Goal: Check status: Check status

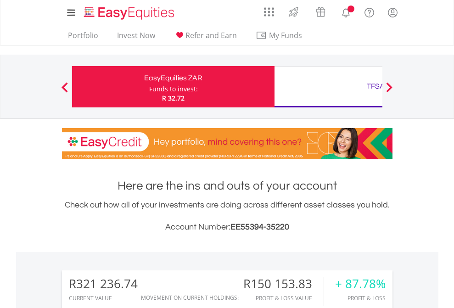
scroll to position [88, 144]
click at [149, 87] on div "Funds to invest:" at bounding box center [173, 89] width 49 height 9
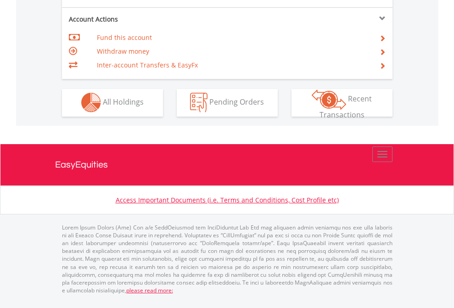
scroll to position [859, 0]
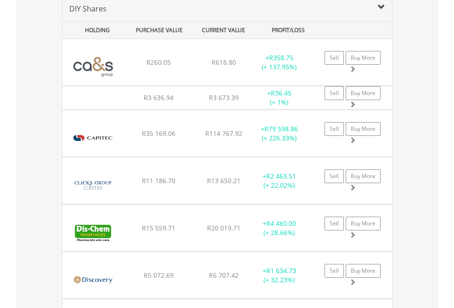
scroll to position [888, 0]
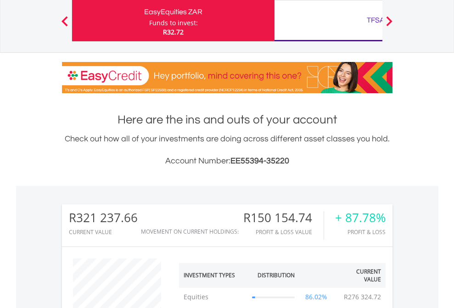
scroll to position [88, 144]
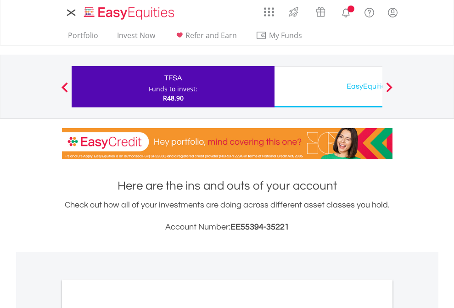
scroll to position [552, 0]
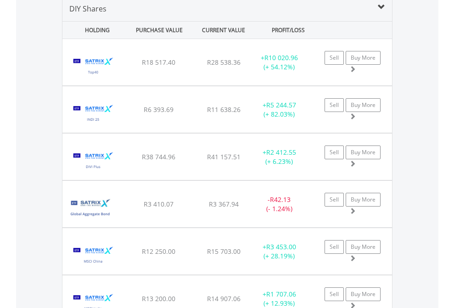
scroll to position [888, 0]
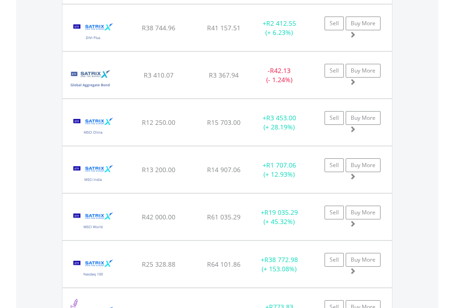
scroll to position [66, 0]
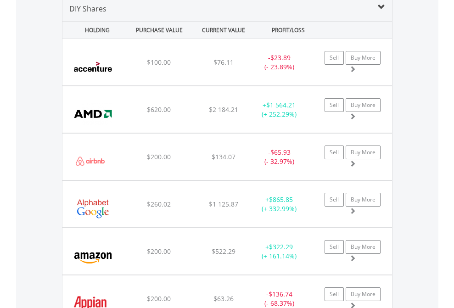
scroll to position [888, 0]
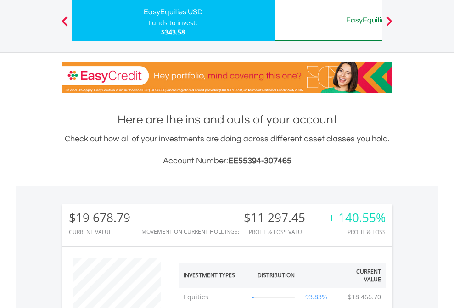
scroll to position [88, 144]
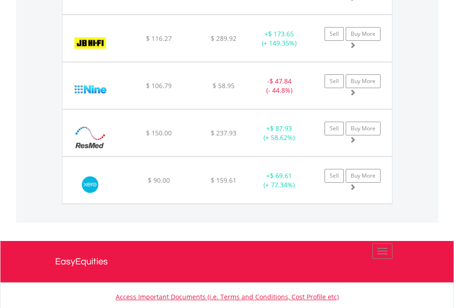
scroll to position [1022, 0]
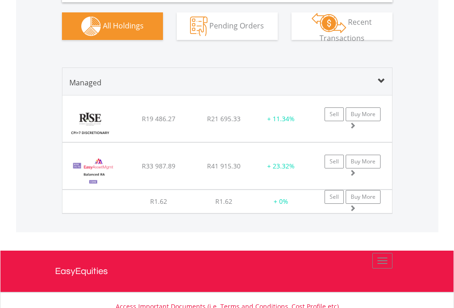
scroll to position [914, 0]
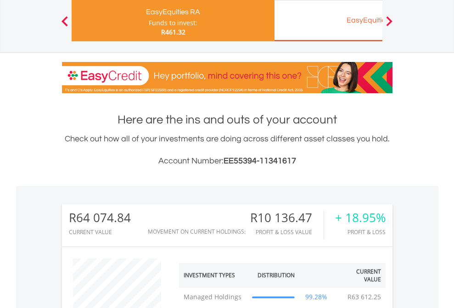
scroll to position [88, 144]
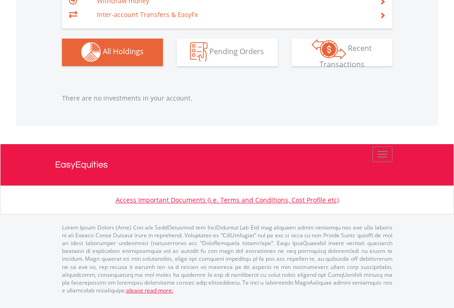
scroll to position [88, 144]
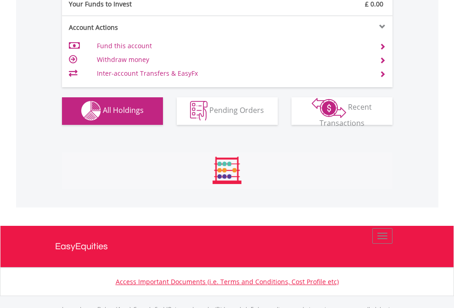
scroll to position [909, 0]
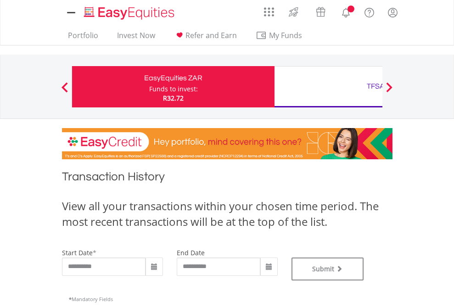
type input "**********"
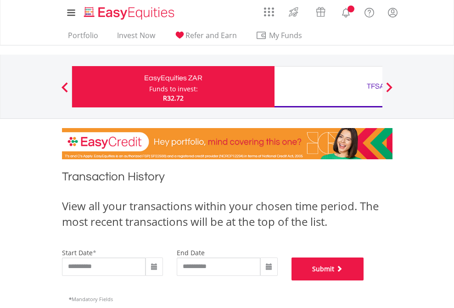
click at [364, 281] on button "Submit" at bounding box center [328, 269] width 73 height 23
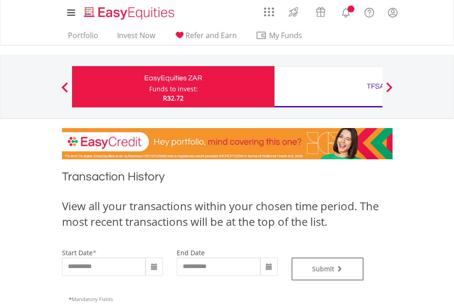
click at [328, 87] on div "TFSA" at bounding box center [376, 86] width 192 height 13
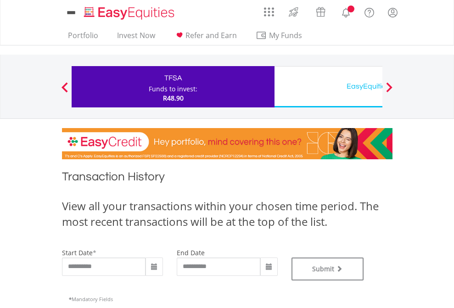
type input "**********"
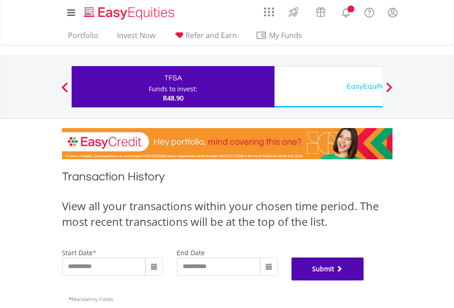
click at [364, 281] on button "Submit" at bounding box center [328, 269] width 73 height 23
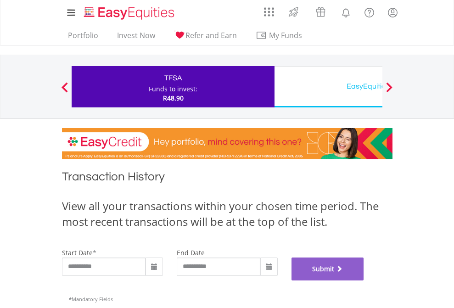
scroll to position [372, 0]
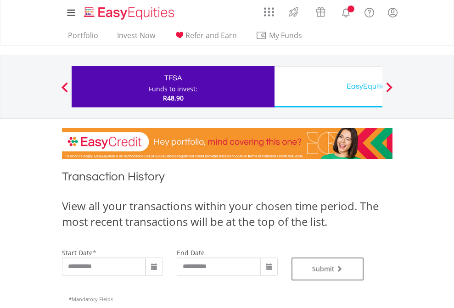
click at [328, 87] on div "EasyEquities USD" at bounding box center [376, 86] width 192 height 13
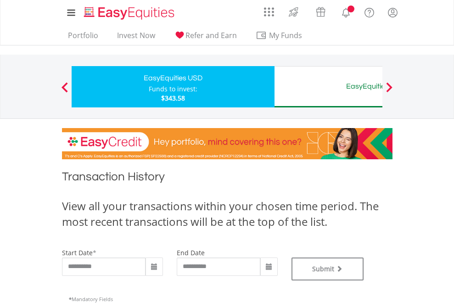
type input "**********"
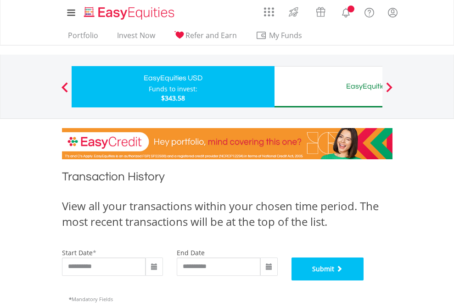
click at [364, 281] on button "Submit" at bounding box center [328, 269] width 73 height 23
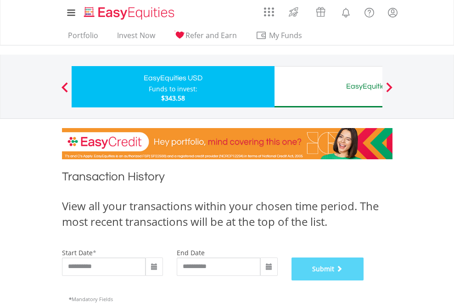
scroll to position [372, 0]
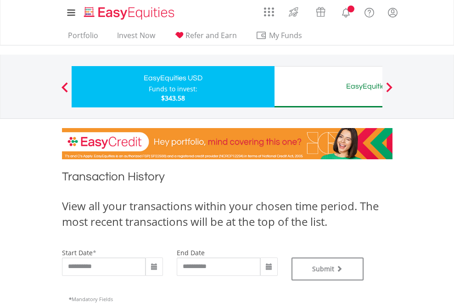
click at [328, 87] on div "EasyEquities AUD" at bounding box center [376, 86] width 192 height 13
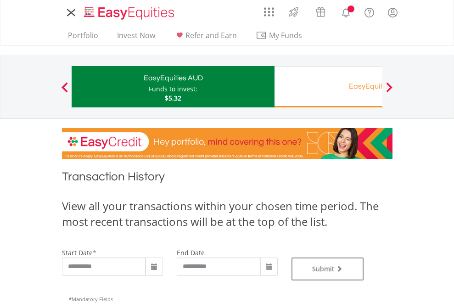
type input "**********"
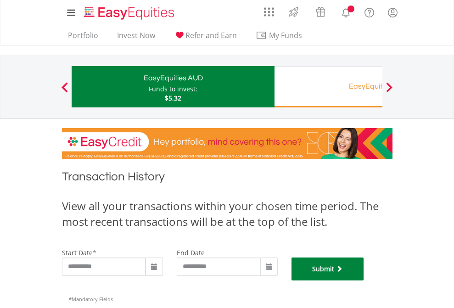
click at [364, 281] on button "Submit" at bounding box center [328, 269] width 73 height 23
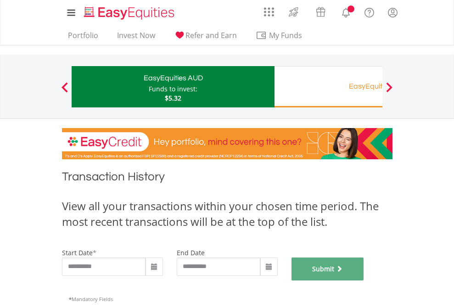
scroll to position [372, 0]
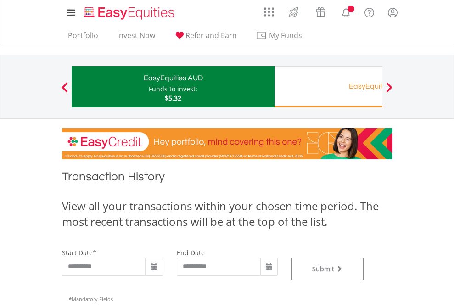
click at [328, 87] on div "EasyEquities RA" at bounding box center [376, 86] width 192 height 13
type input "**********"
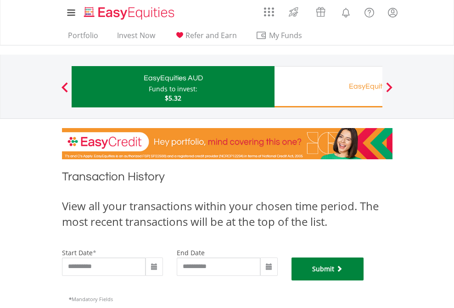
click at [364, 281] on button "Submit" at bounding box center [328, 269] width 73 height 23
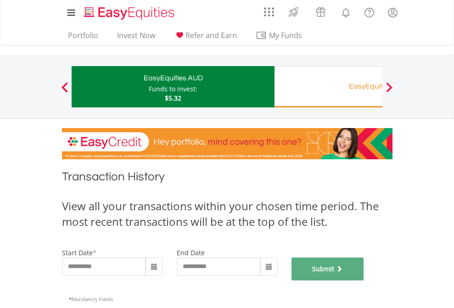
scroll to position [372, 0]
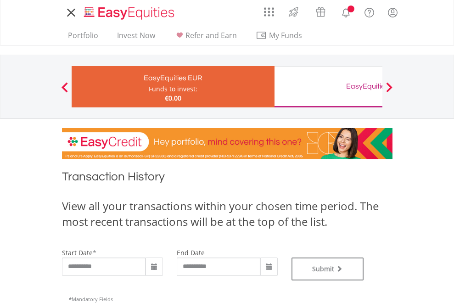
type input "**********"
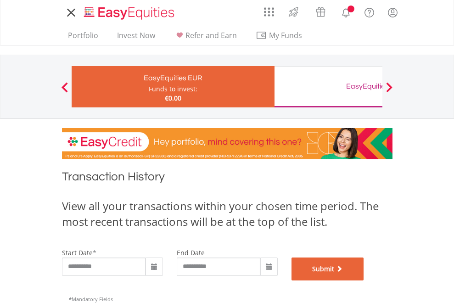
click at [364, 281] on button "Submit" at bounding box center [328, 269] width 73 height 23
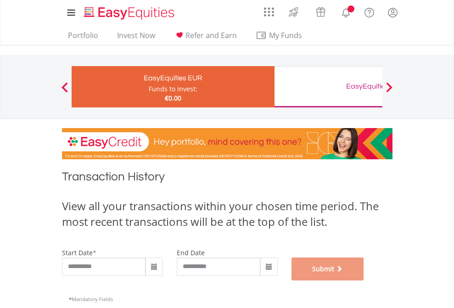
scroll to position [372, 0]
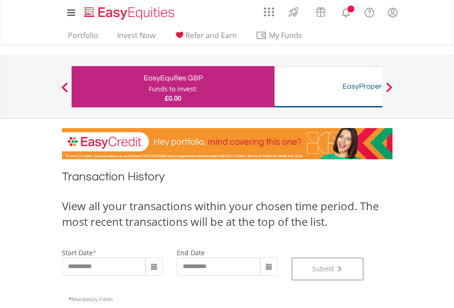
scroll to position [372, 0]
